Goal: Navigation & Orientation: Find specific page/section

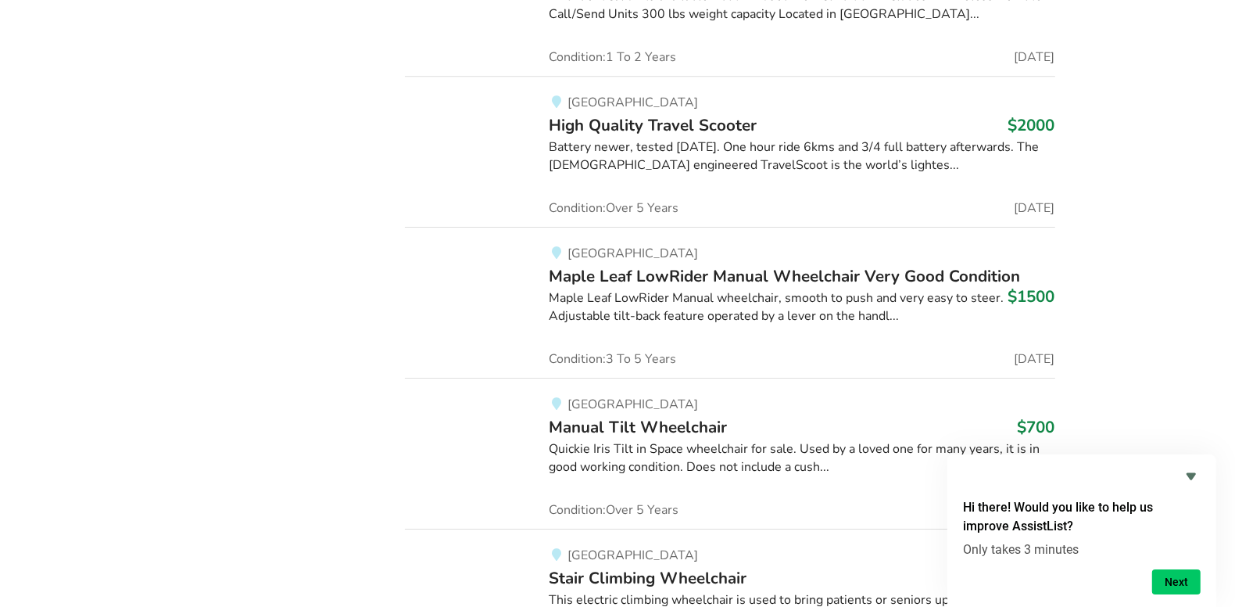
scroll to position [80508, 0]
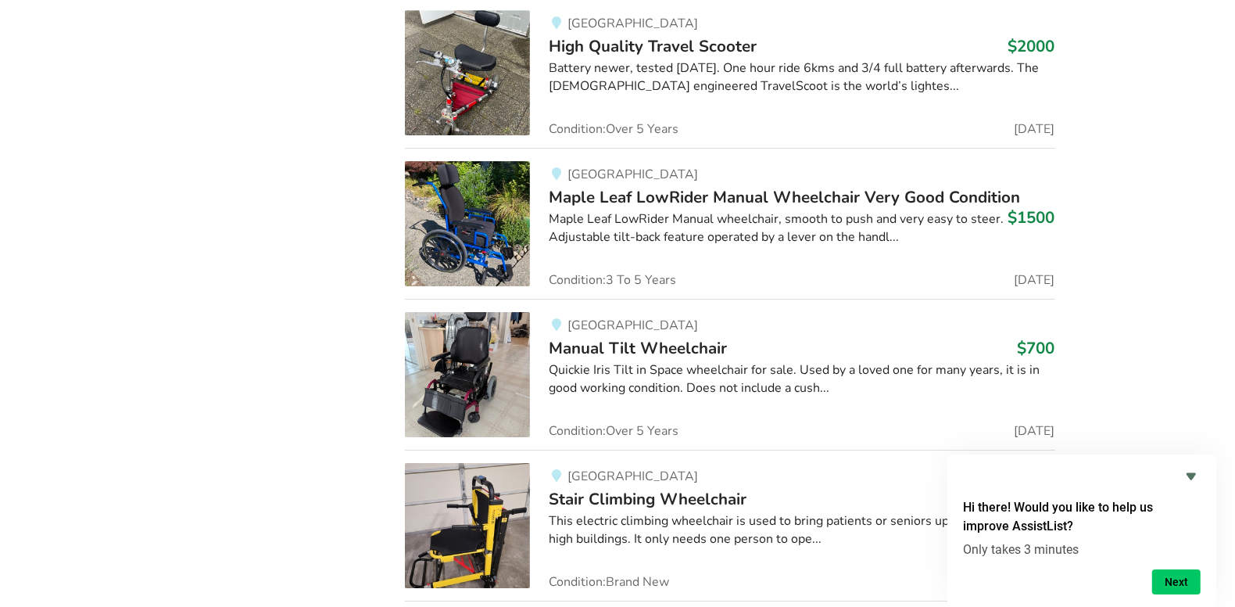
click at [758, 512] on div "This electric climbing wheelchair is used to bring patients or seniors up and d…" at bounding box center [802, 530] width 506 height 36
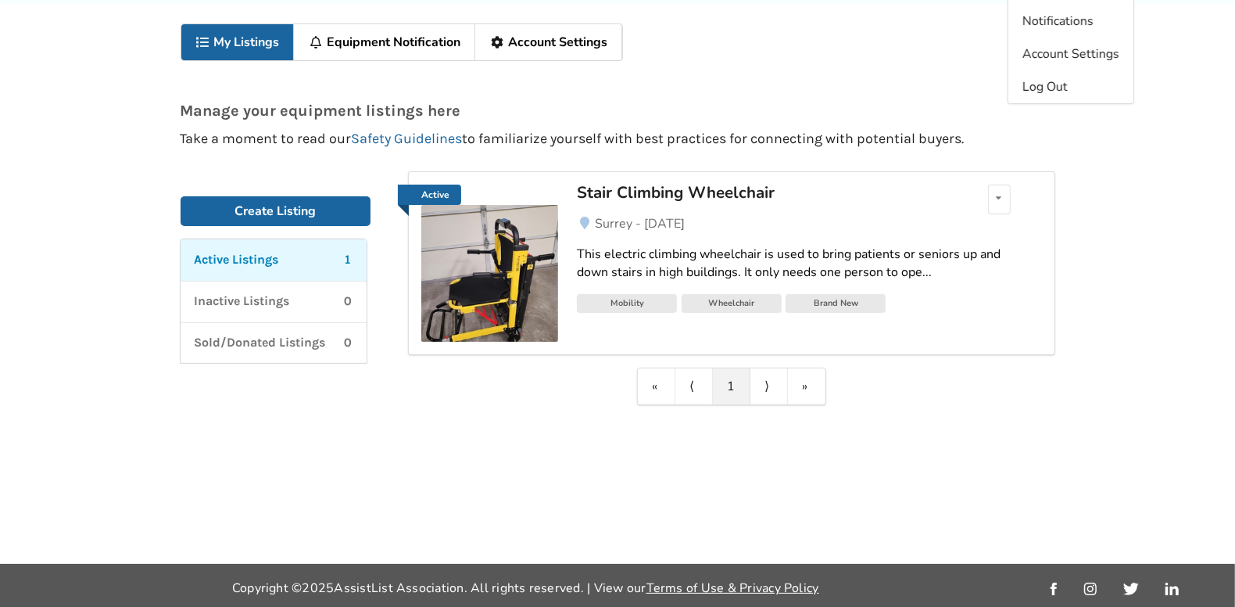
scroll to position [81, 0]
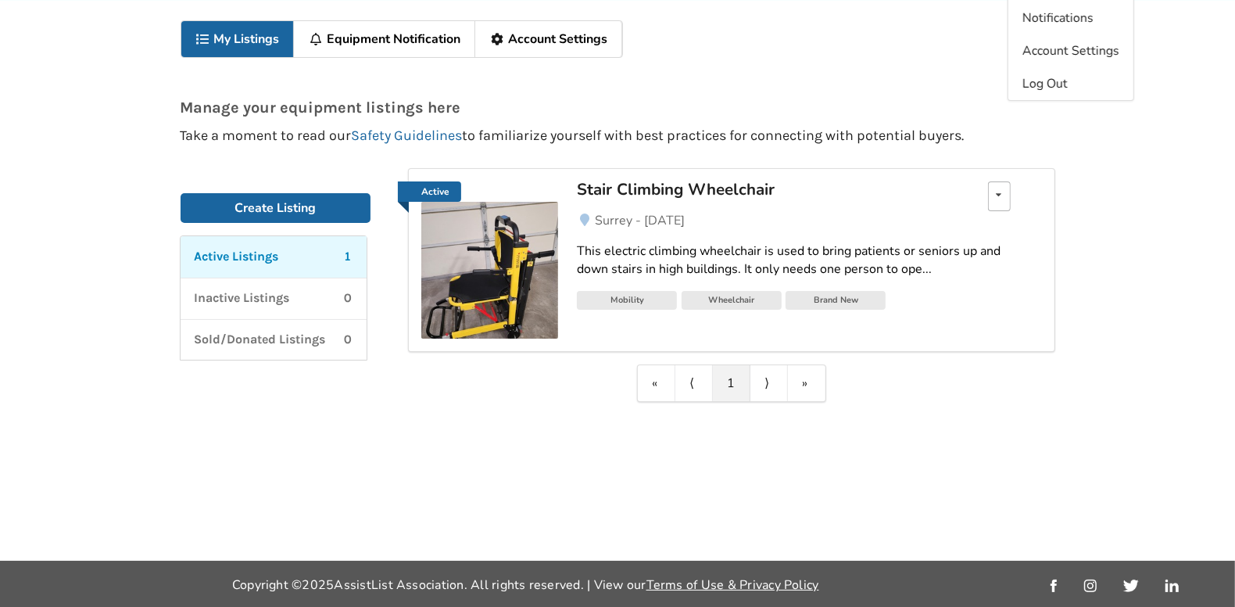
click at [1001, 197] on icon at bounding box center [999, 194] width 5 height 9
click at [1210, 310] on div "My Listings Equipment Notification Account Settings Manage your equipment listi…" at bounding box center [617, 281] width 1235 height 560
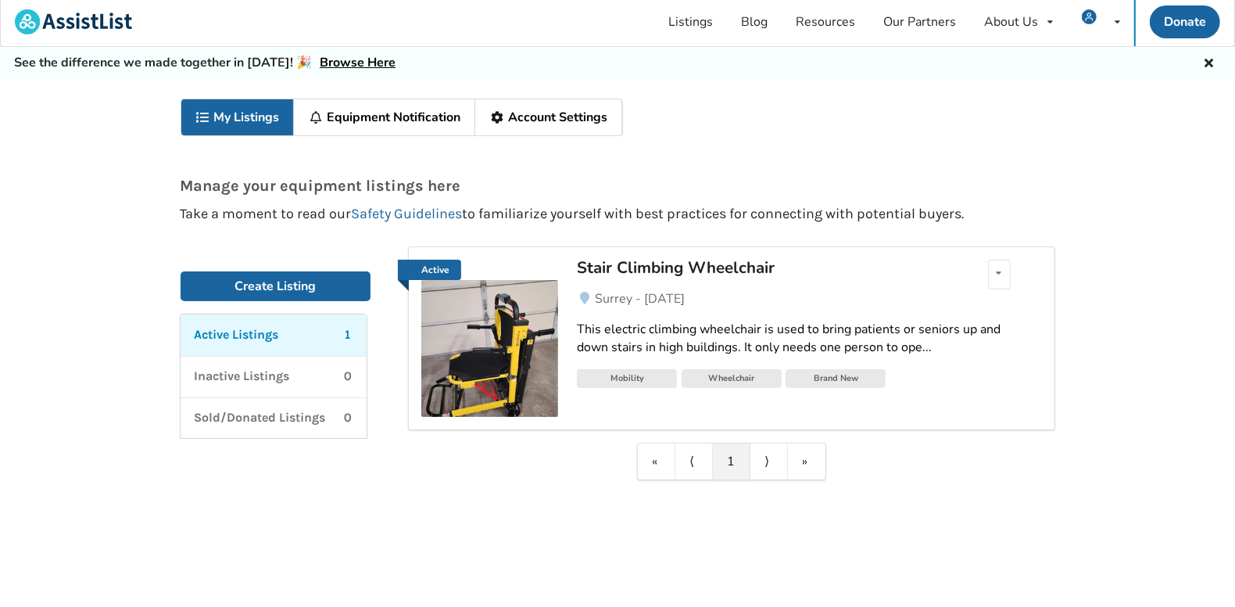
scroll to position [0, 0]
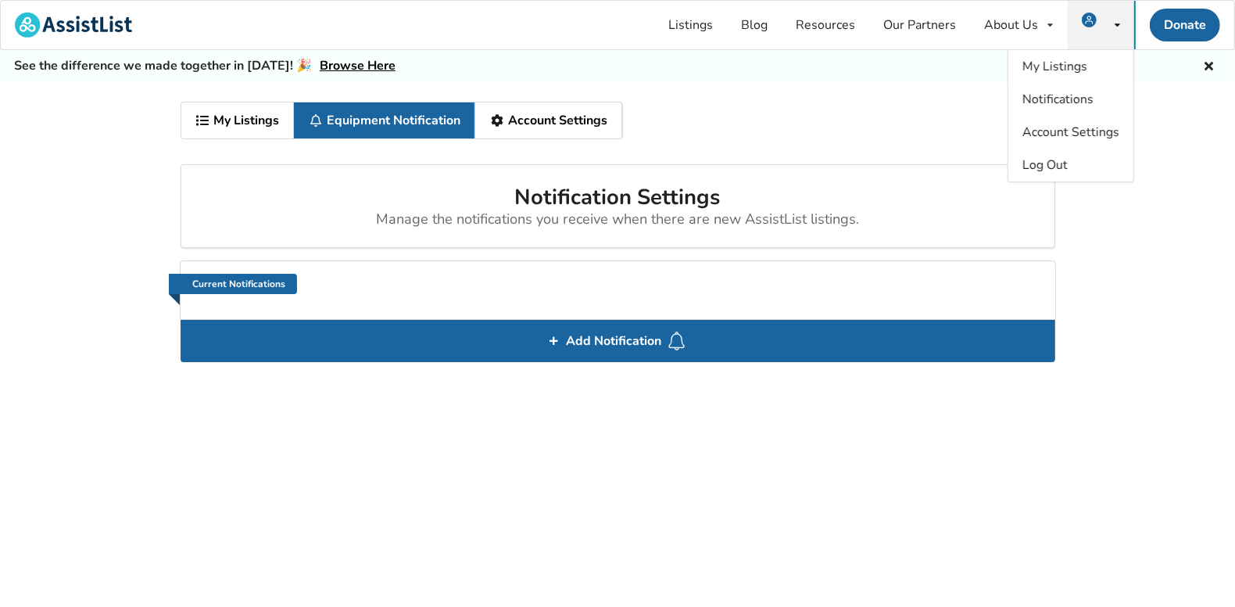
click at [932, 107] on div "My Listings Equipment Notification Account Settings" at bounding box center [618, 127] width 875 height 50
click at [550, 124] on link "Account Settings" at bounding box center [548, 120] width 147 height 36
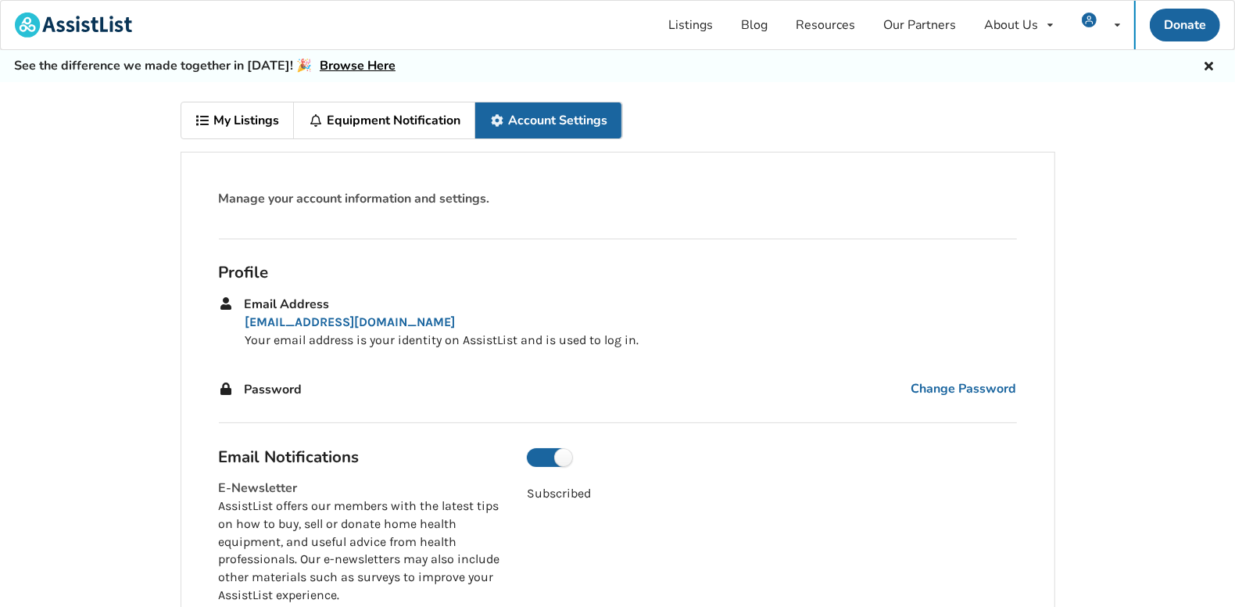
click at [236, 127] on link "My Listings" at bounding box center [237, 120] width 113 height 36
